Goal: Task Accomplishment & Management: Use online tool/utility

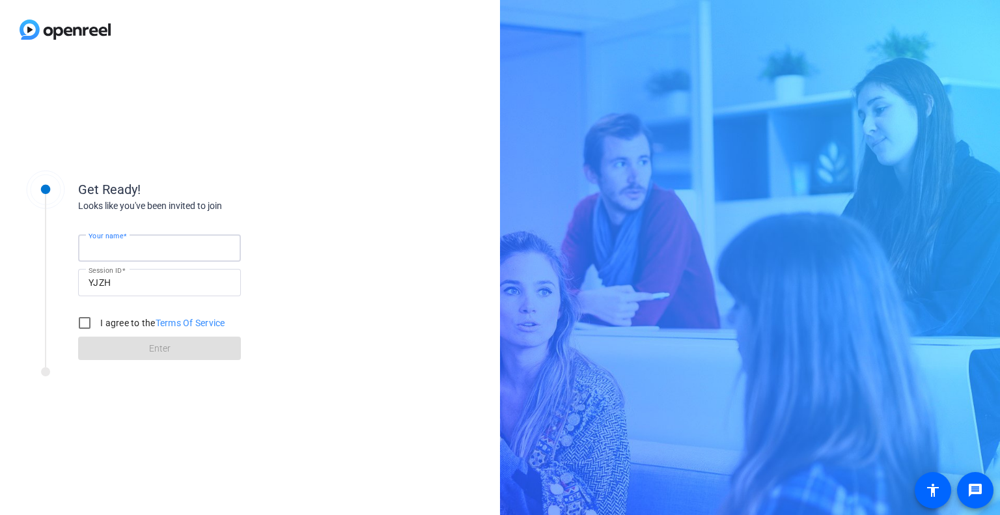
click at [198, 240] on input "Your name" at bounding box center [160, 248] width 142 height 16
type input "[PERSON_NAME]"
click at [87, 320] on input "I agree to the Terms Of Service" at bounding box center [85, 323] width 26 height 26
checkbox input "true"
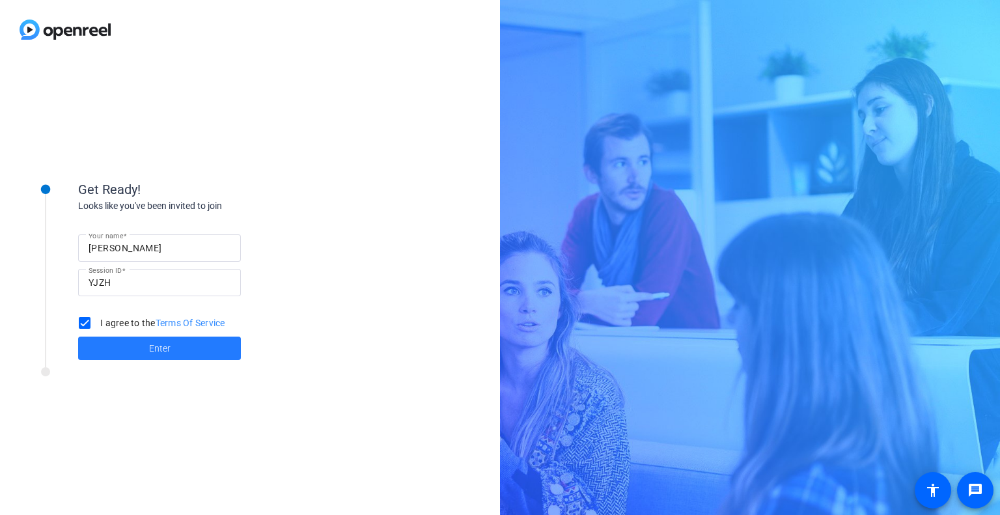
click at [115, 347] on span at bounding box center [159, 348] width 163 height 31
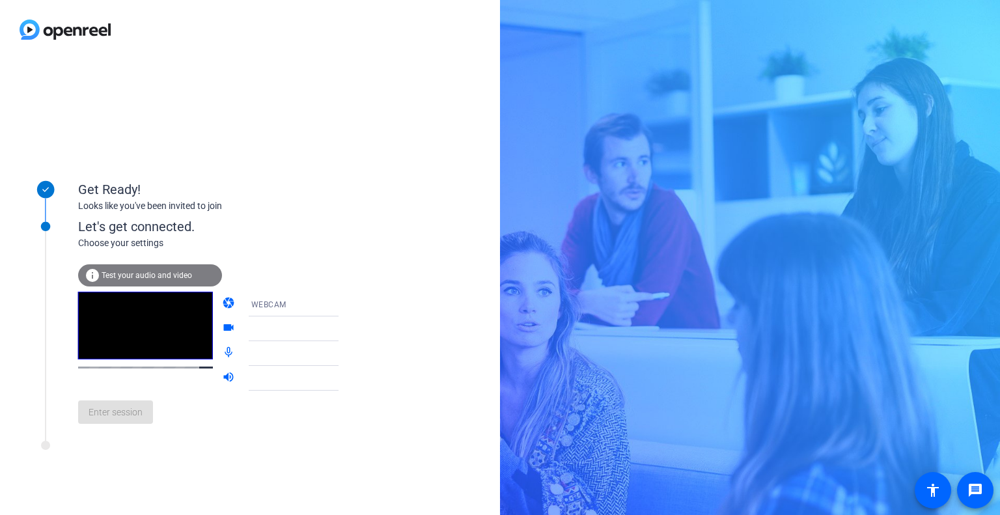
click at [263, 300] on span "WEBCAM" at bounding box center [268, 304] width 35 height 9
click at [274, 334] on mat-option "WEBCAM" at bounding box center [282, 330] width 111 height 26
click at [274, 334] on div at bounding box center [300, 329] width 98 height 16
click at [305, 333] on div at bounding box center [300, 329] width 98 height 16
click at [344, 325] on icon at bounding box center [352, 329] width 16 height 16
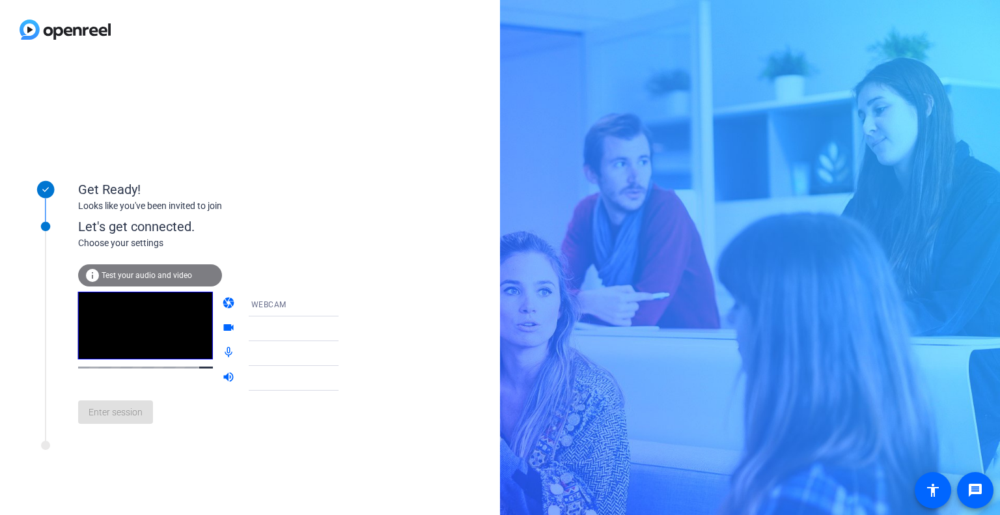
click at [344, 325] on icon at bounding box center [352, 329] width 16 height 16
click at [344, 331] on icon at bounding box center [352, 329] width 16 height 16
click at [135, 264] on div "info Test your audio and video camera WEBCAM videocam mic_none volume_up Enter …" at bounding box center [221, 342] width 287 height 184
click at [135, 264] on div "info Test your audio and video" at bounding box center [150, 275] width 144 height 22
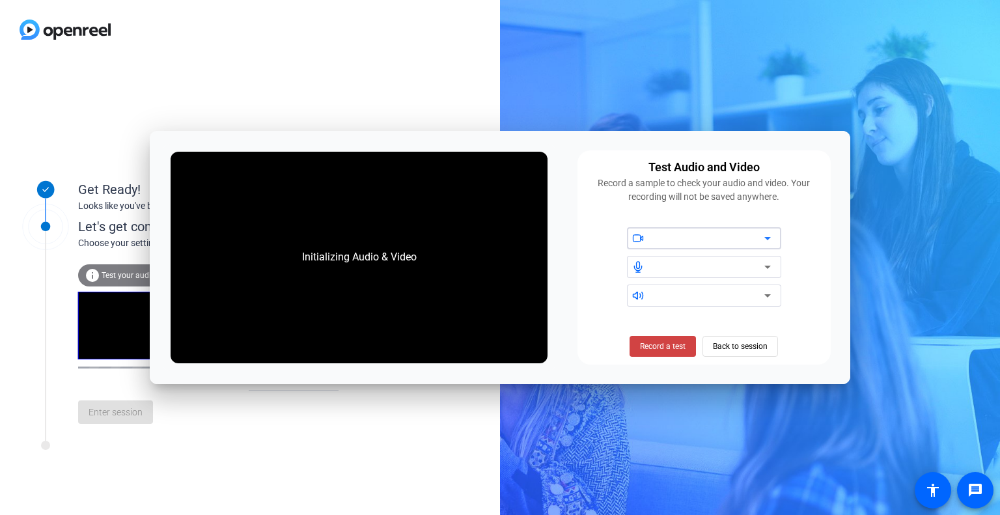
click at [683, 242] on div at bounding box center [709, 239] width 111 height 16
click at [755, 244] on div at bounding box center [709, 239] width 111 height 16
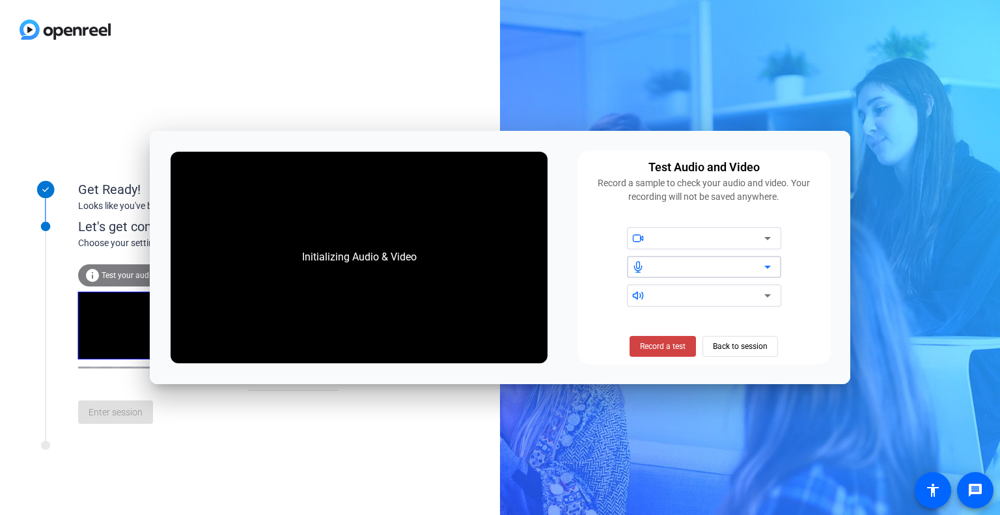
click at [768, 266] on icon at bounding box center [768, 267] width 16 height 16
click at [768, 266] on icon at bounding box center [768, 267] width 7 height 3
click at [771, 296] on icon at bounding box center [768, 296] width 16 height 16
click at [673, 346] on span "Record a test" at bounding box center [663, 347] width 46 height 12
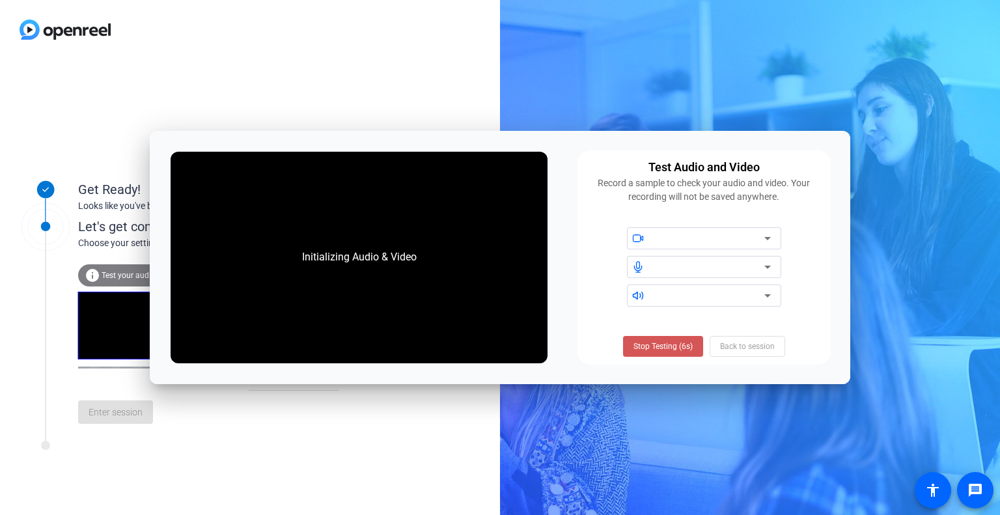
click at [673, 346] on span "Stop Testing (6s)" at bounding box center [663, 347] width 59 height 12
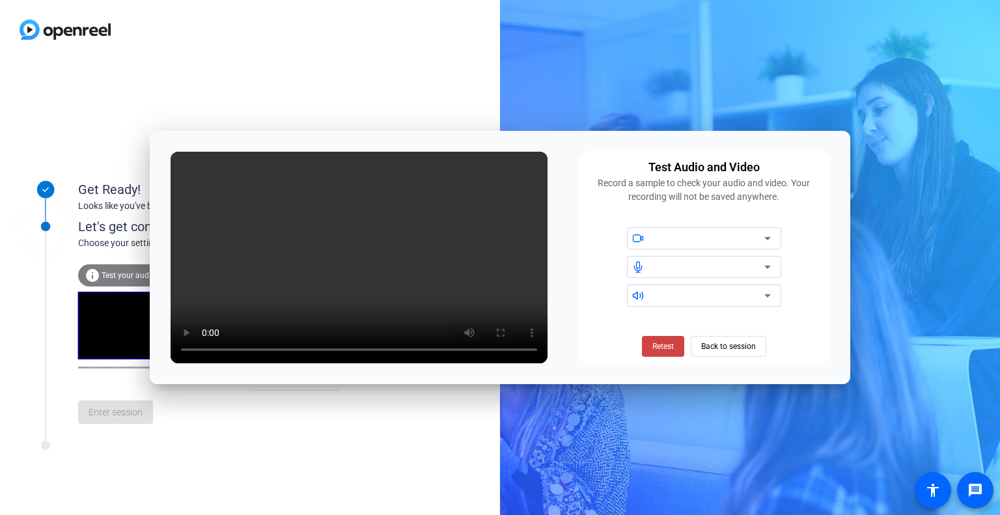
click at [766, 243] on icon at bounding box center [768, 239] width 16 height 16
click at [707, 232] on div at bounding box center [709, 239] width 111 height 16
click at [698, 236] on div at bounding box center [709, 239] width 111 height 16
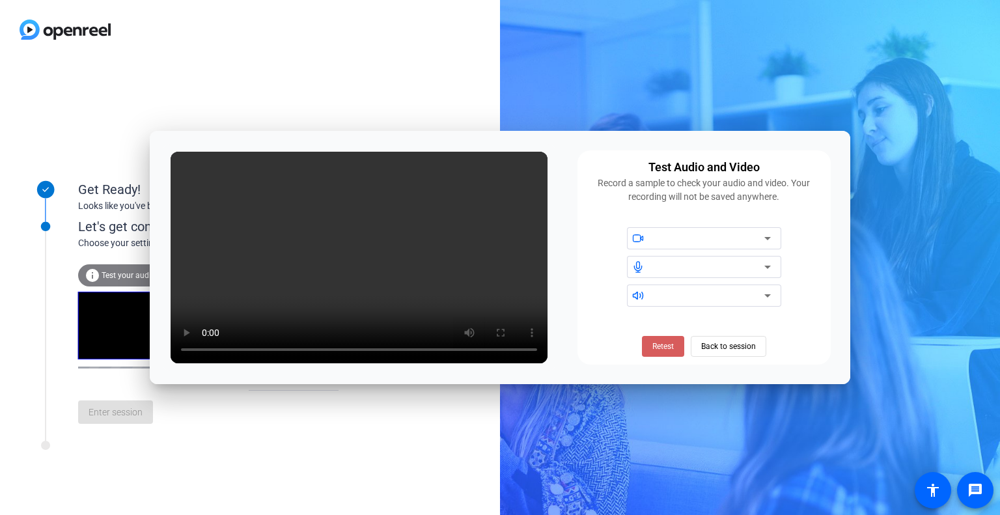
click at [669, 352] on span "Retest" at bounding box center [663, 347] width 21 height 12
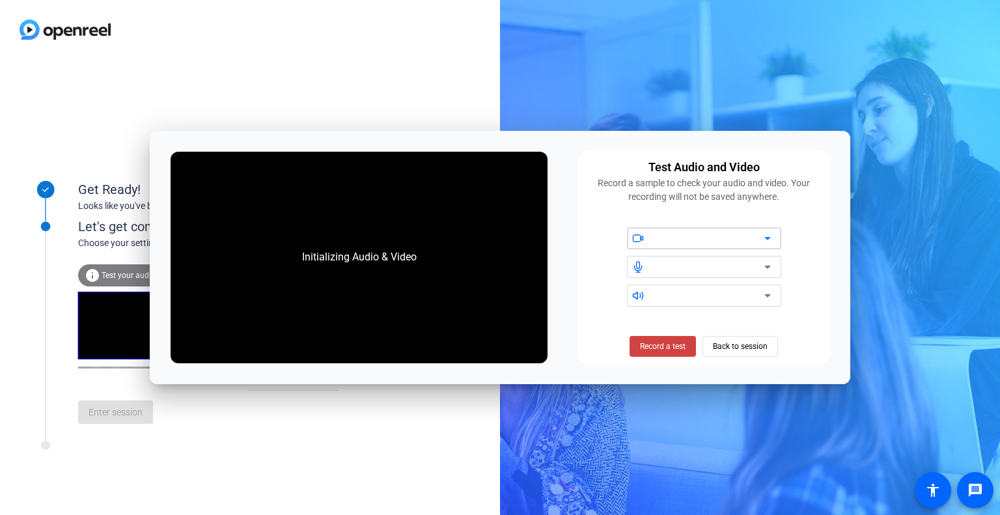
click at [698, 229] on div at bounding box center [712, 238] width 117 height 22
click at [771, 240] on icon at bounding box center [768, 239] width 16 height 16
click at [763, 235] on icon at bounding box center [768, 239] width 16 height 16
click at [729, 342] on span "Back to session" at bounding box center [740, 346] width 55 height 25
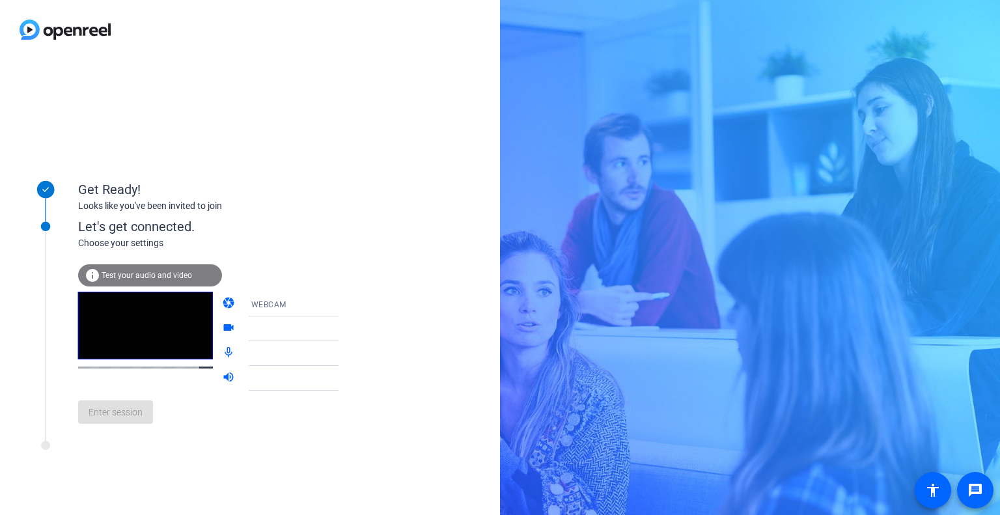
click at [288, 305] on div "WEBCAM" at bounding box center [300, 304] width 98 height 16
click at [288, 305] on body "Accessibility Screen-Reader Guide, Feedback, and Issue Reporting | New window G…" at bounding box center [500, 257] width 1000 height 515
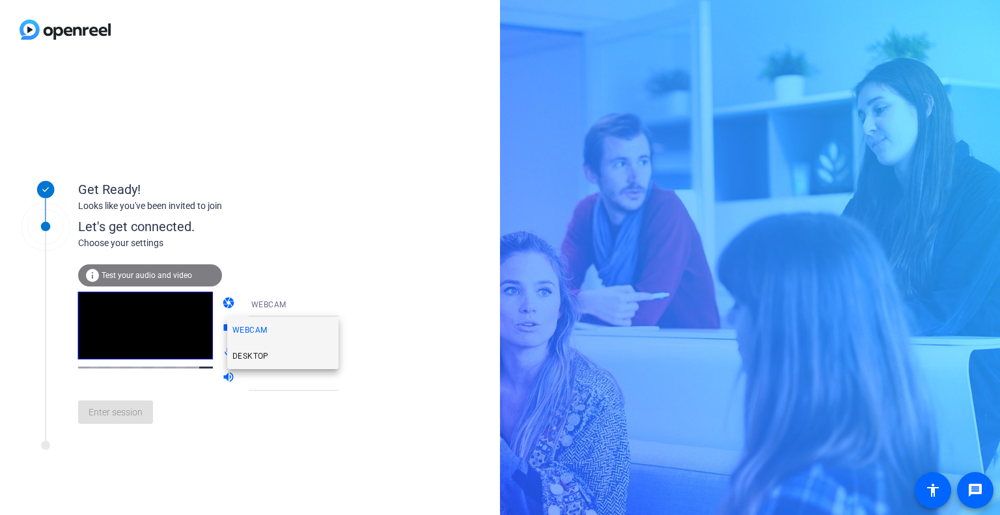
click at [285, 350] on mat-option "DESKTOP" at bounding box center [282, 356] width 111 height 26
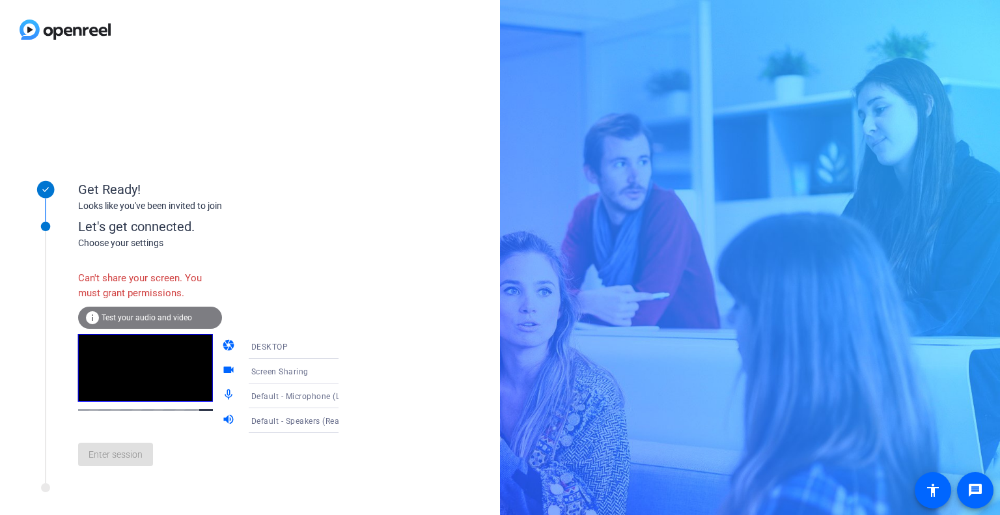
click at [344, 374] on icon at bounding box center [352, 371] width 16 height 16
click at [324, 350] on div at bounding box center [500, 257] width 1000 height 515
click at [344, 348] on icon at bounding box center [352, 347] width 16 height 16
click at [322, 365] on mat-option "WEBCAM" at bounding box center [282, 372] width 111 height 26
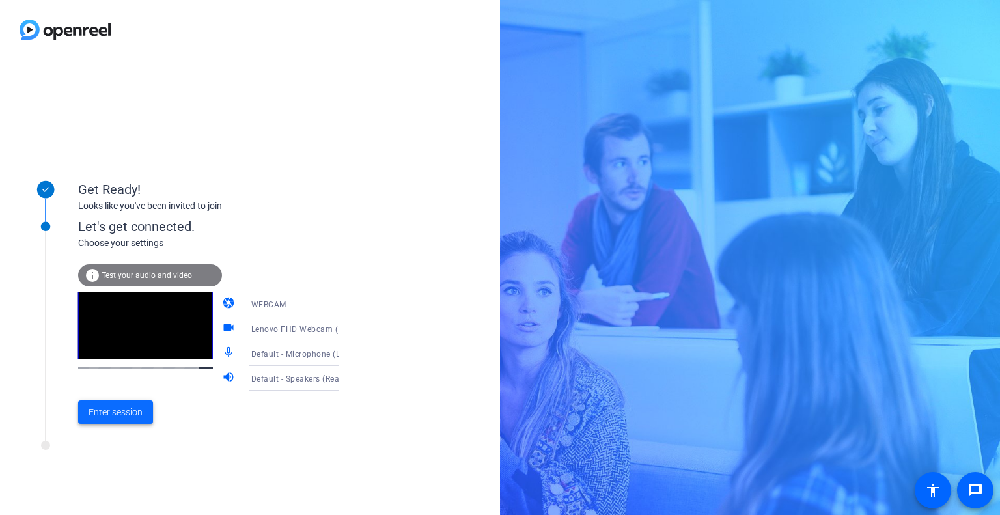
click at [115, 412] on span "Enter session" at bounding box center [116, 413] width 54 height 14
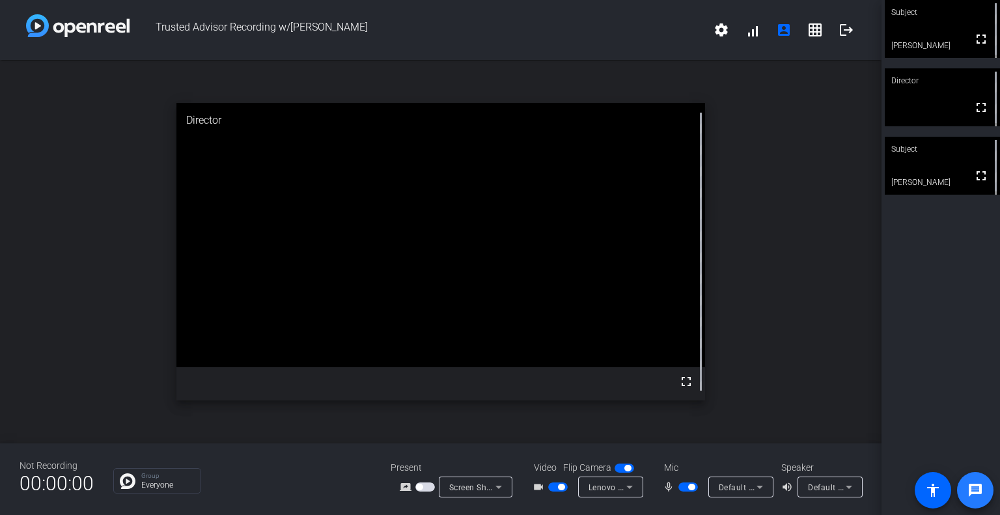
click at [980, 491] on mat-icon "message" at bounding box center [976, 491] width 16 height 16
click at [757, 35] on span at bounding box center [752, 29] width 31 height 31
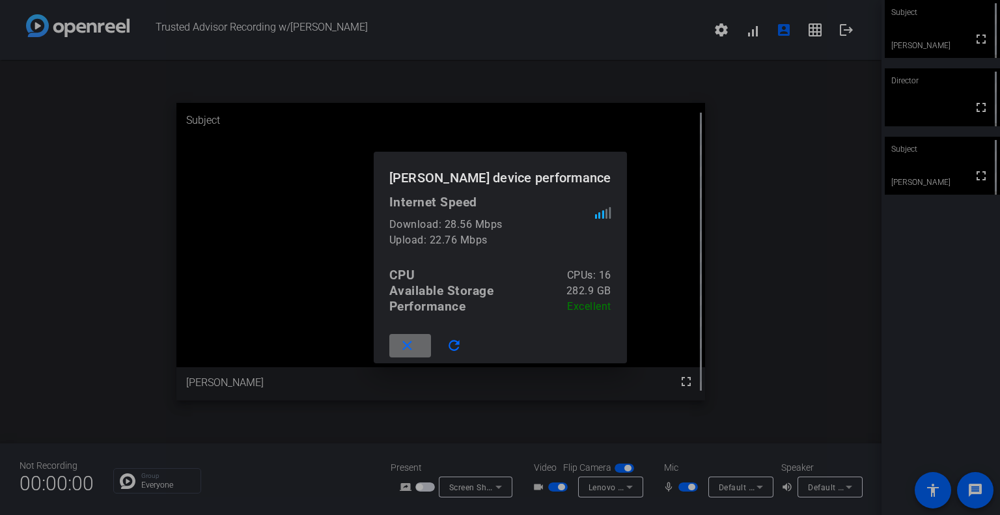
click at [410, 346] on mat-icon "close" at bounding box center [407, 346] width 16 height 16
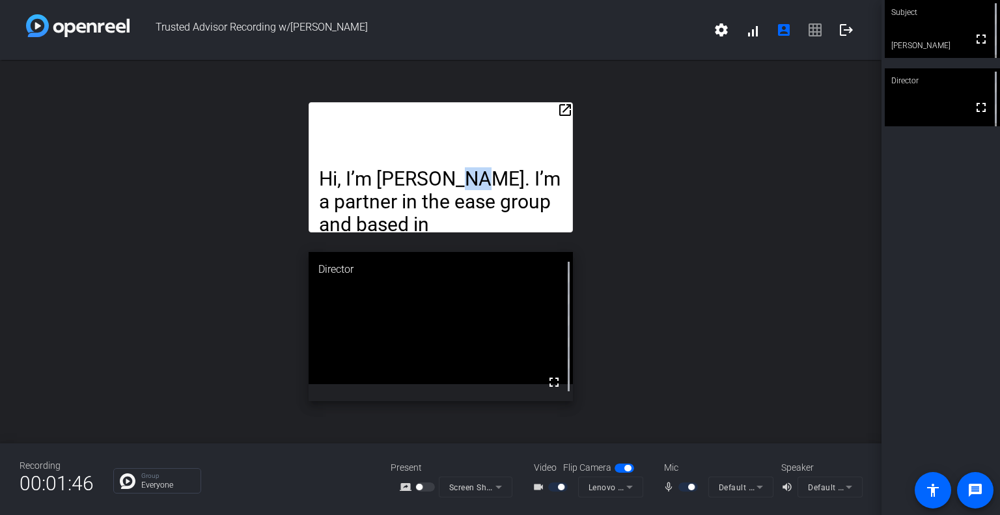
drag, startPoint x: 455, startPoint y: 115, endPoint x: 473, endPoint y: 121, distance: 19.2
click at [474, 121] on div "Hi, I’m [PERSON_NAME]. I’m a partner in the ease group and based in [GEOGRAPHIC…" at bounding box center [441, 167] width 264 height 130
drag, startPoint x: 345, startPoint y: 109, endPoint x: 396, endPoint y: 167, distance: 77.5
click at [396, 167] on div "Hi, I’m [PERSON_NAME]. I’m a partner in the ease group and based in [GEOGRAPHIC…" at bounding box center [441, 167] width 264 height 130
click at [233, 148] on div "open_in_new Hi, I’m [PERSON_NAME]. I’m a partner in the ease group and based in…" at bounding box center [441, 252] width 882 height 384
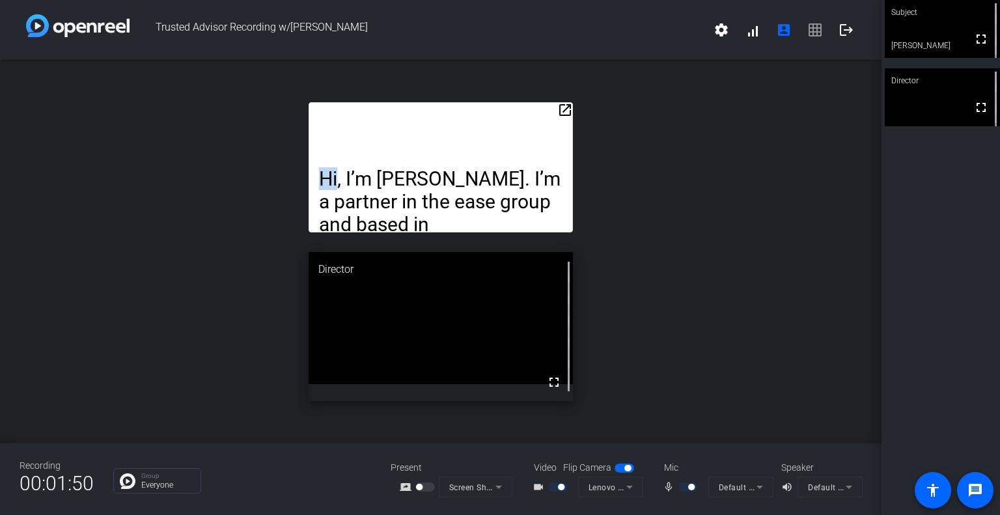
click at [233, 148] on div "open_in_new Hi, I’m [PERSON_NAME]. I’m a partner in the ease group and based in…" at bounding box center [441, 252] width 882 height 384
click at [571, 113] on mat-icon "open_in_new" at bounding box center [565, 110] width 16 height 16
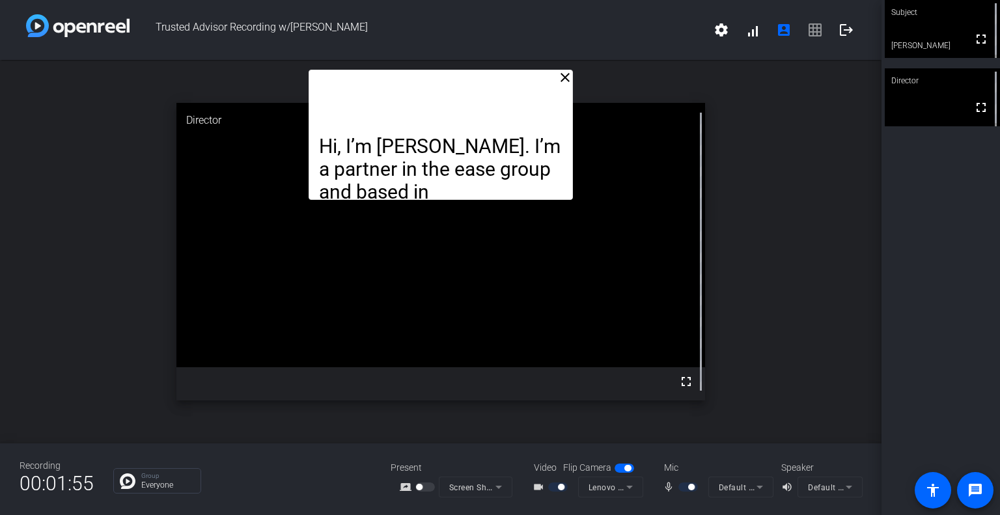
drag, startPoint x: 492, startPoint y: 67, endPoint x: 535, endPoint y: 53, distance: 45.7
click at [539, 50] on div "Trusted Advisor Recording w/[PERSON_NAME] settings signal_cellular_alt account_…" at bounding box center [441, 257] width 882 height 515
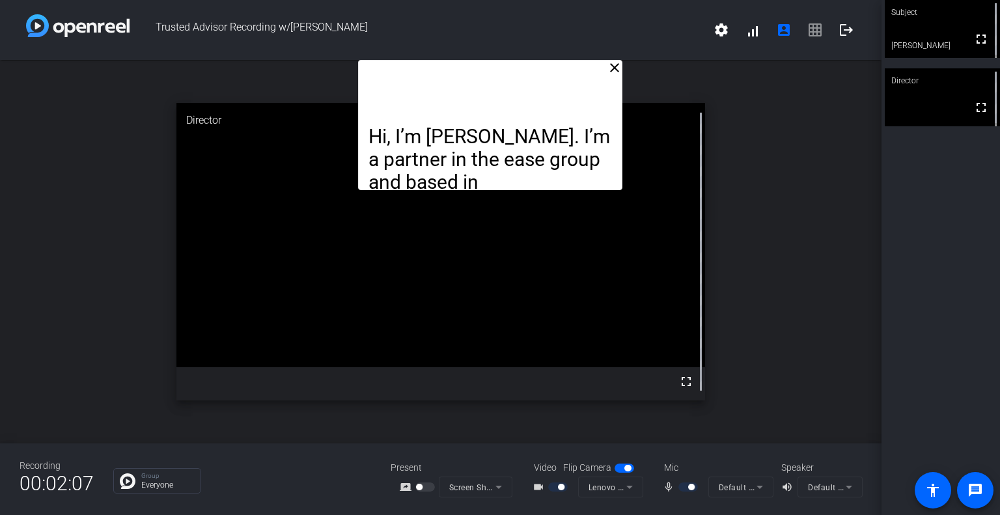
drag, startPoint x: 368, startPoint y: 79, endPoint x: 418, endPoint y: 27, distance: 72.3
click at [418, 27] on div "Trusted Advisor Recording w/[PERSON_NAME] settings signal_cellular_alt account_…" at bounding box center [441, 257] width 882 height 515
click at [417, 28] on span "Trusted Advisor Recording w/[PERSON_NAME]" at bounding box center [418, 29] width 576 height 31
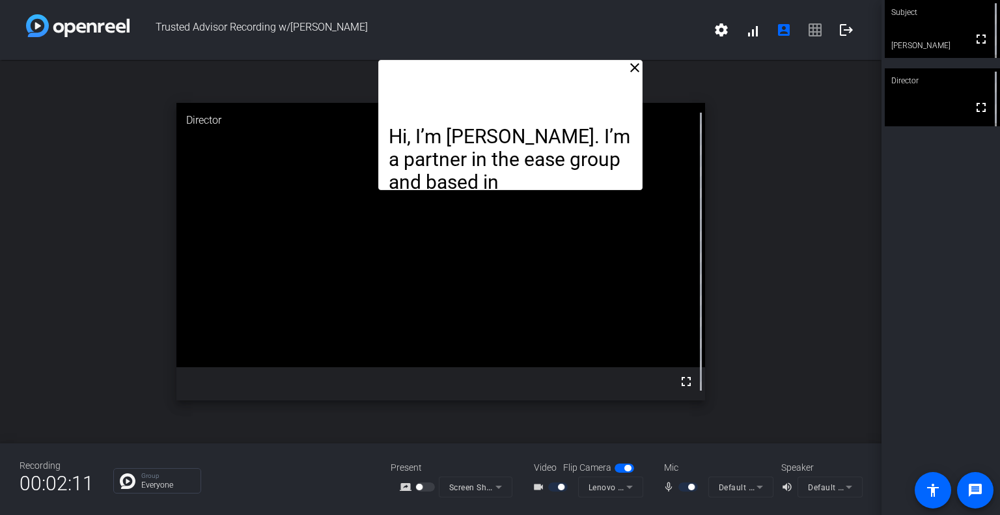
drag, startPoint x: 367, startPoint y: 90, endPoint x: 387, endPoint y: 23, distance: 69.9
click at [387, 23] on div "Trusted Advisor Recording w/[PERSON_NAME] settings signal_cellular_alt account_…" at bounding box center [441, 257] width 882 height 515
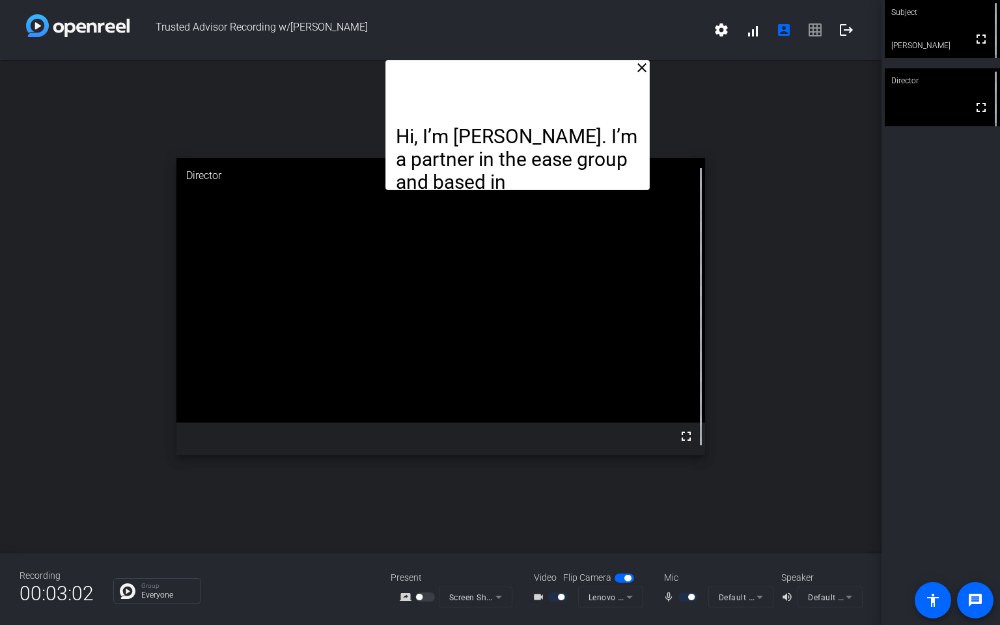
drag, startPoint x: 566, startPoint y: 69, endPoint x: 573, endPoint y: 11, distance: 58.4
click at [573, 11] on div "Trusted Advisor Recording w/[PERSON_NAME] settings signal_cellular_alt account_…" at bounding box center [441, 312] width 882 height 625
click at [784, 32] on mat-icon "account_box" at bounding box center [784, 30] width 16 height 16
click at [717, 36] on mat-icon "settings" at bounding box center [722, 30] width 16 height 16
click at [787, 29] on div at bounding box center [500, 312] width 1000 height 625
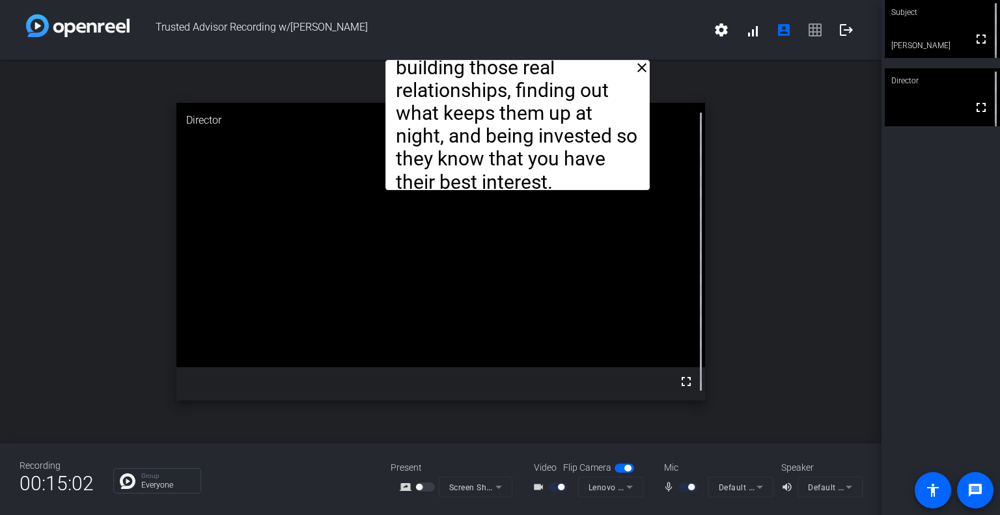
click at [795, 165] on div "close Hi, I’m [PERSON_NAME]. I’m a partner in the ease group and based in [GEOG…" at bounding box center [441, 252] width 882 height 384
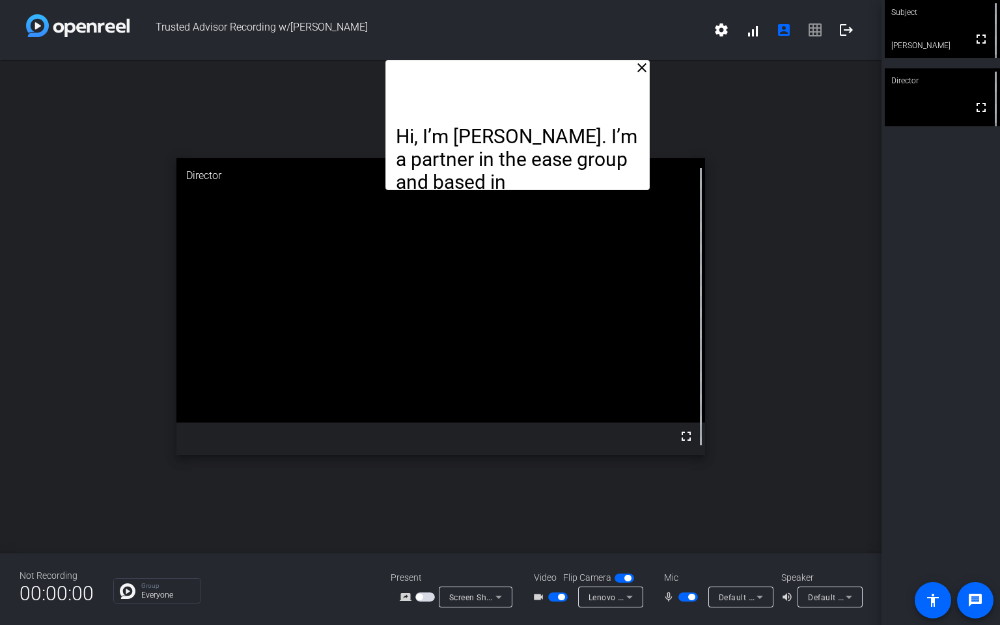
click at [557, 514] on span "button" at bounding box center [558, 597] width 20 height 9
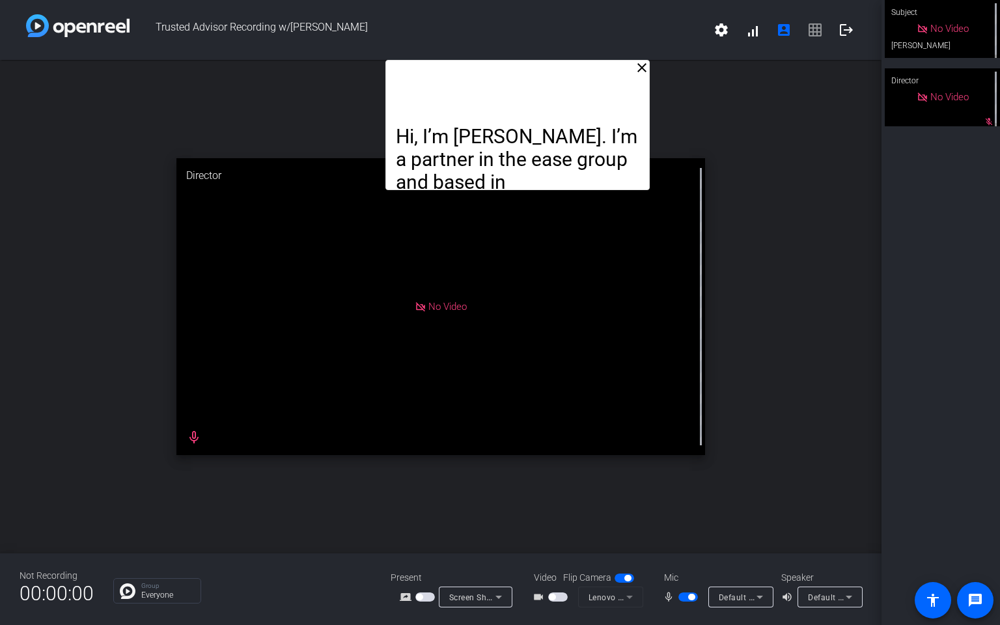
click at [684, 514] on span "button" at bounding box center [689, 597] width 20 height 9
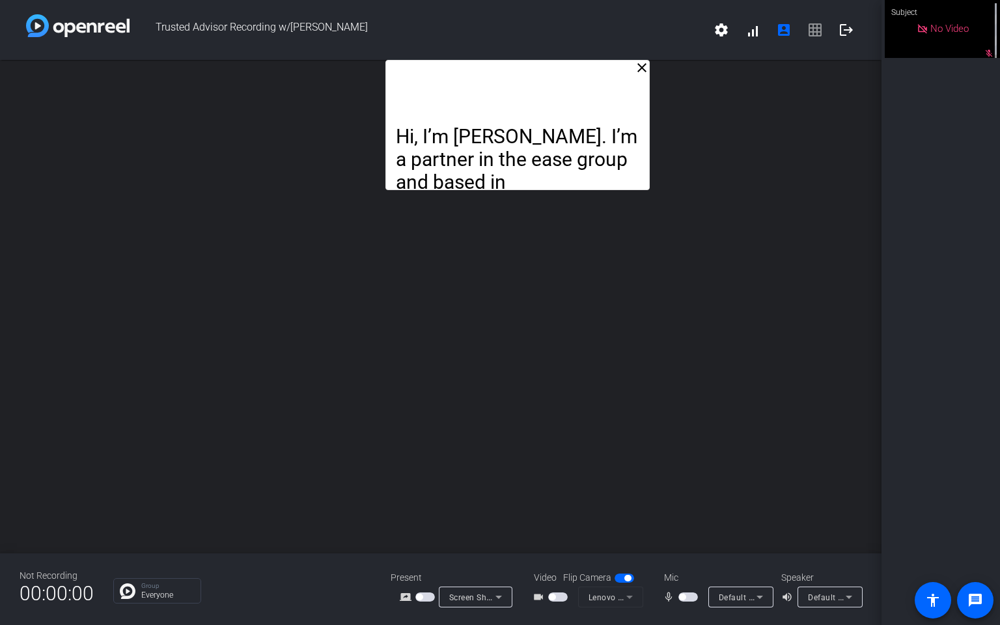
click at [916, 231] on div "Subject No Video mic_off_outline" at bounding box center [941, 312] width 119 height 625
click at [912, 216] on div "Subject No Video mic_off_outline" at bounding box center [941, 312] width 119 height 625
